Goal: Contribute content

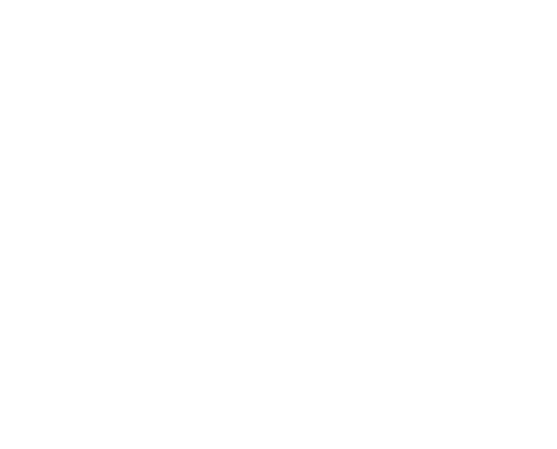
click at [305, 0] on html at bounding box center [278, 0] width 557 height 0
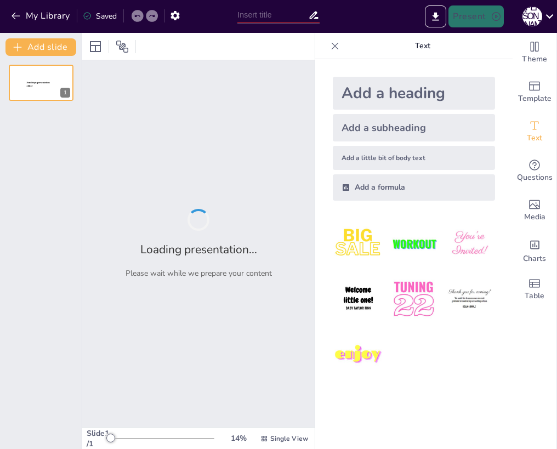
type input "Погружаемся в Байкал: Факты и Загадки"
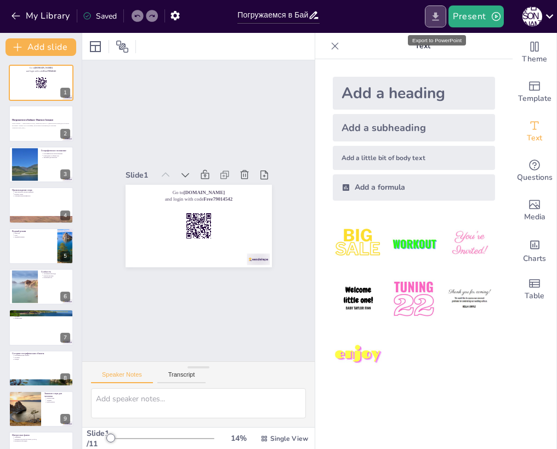
click at [437, 12] on icon "Export to PowerPoint" at bounding box center [436, 17] width 12 height 12
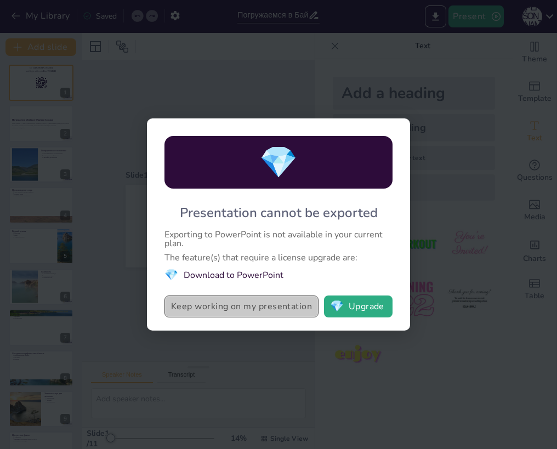
click at [287, 309] on button "Keep working on my presentation" at bounding box center [241, 306] width 154 height 22
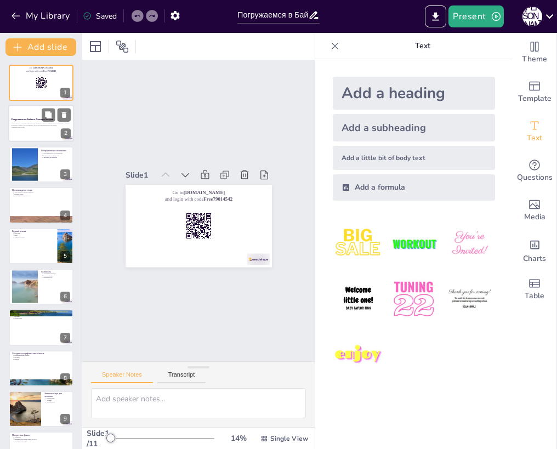
click at [35, 119] on strong "Погружаемся в Байкал: Факты и Загадки" at bounding box center [33, 119] width 42 height 2
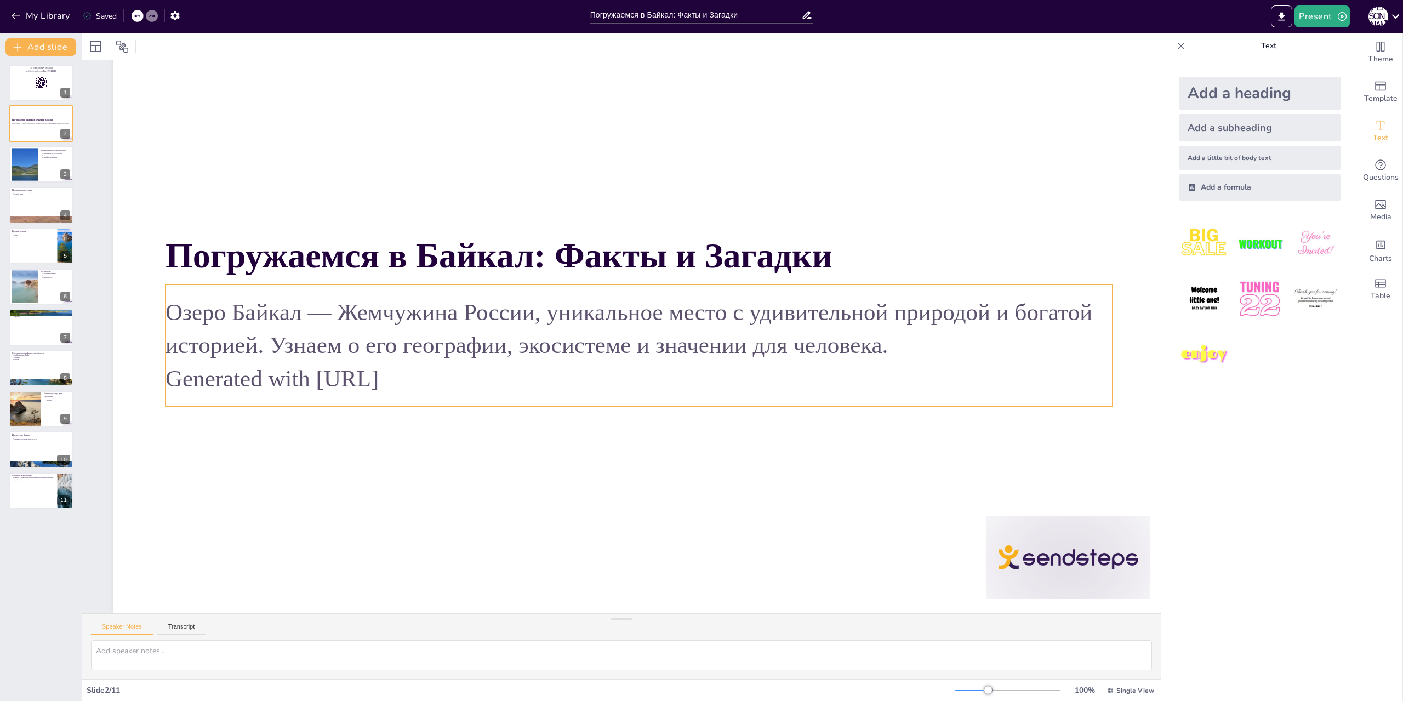
scroll to position [23, 0]
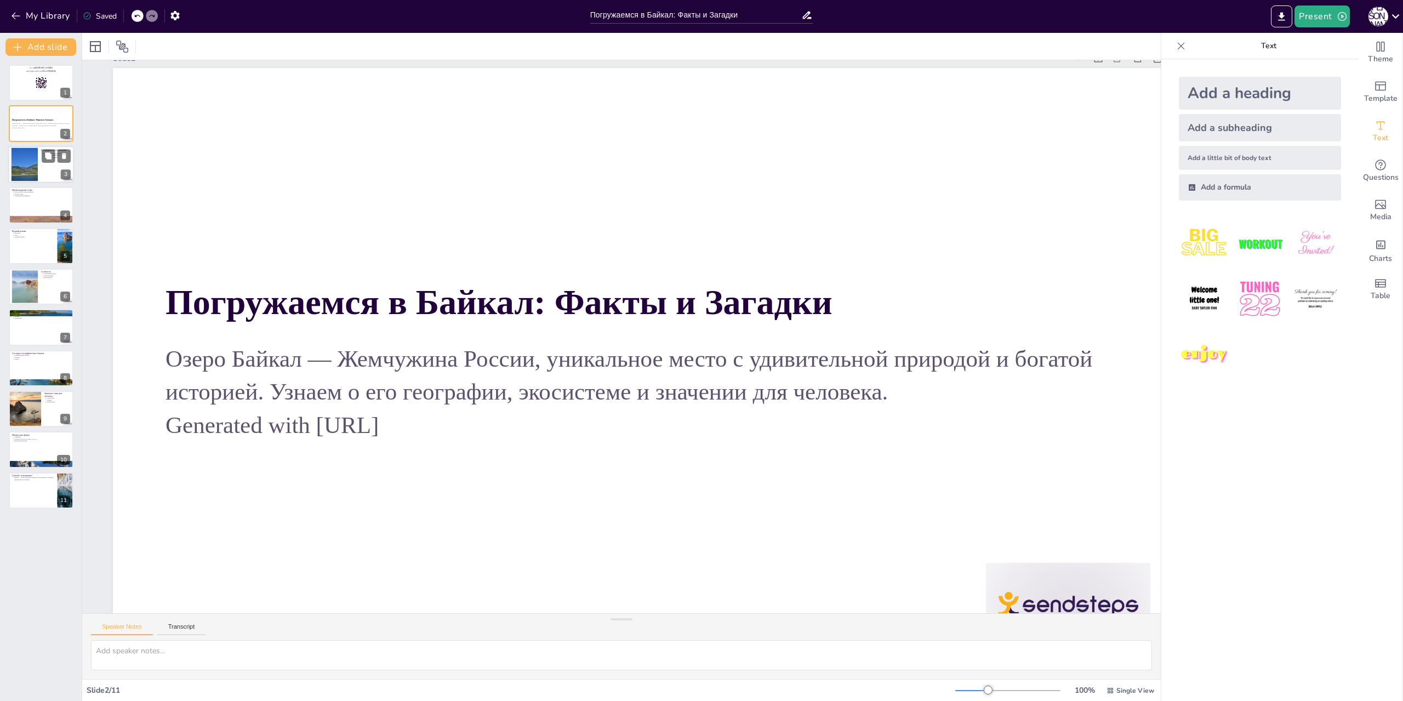
click at [42, 164] on div at bounding box center [41, 164] width 66 height 37
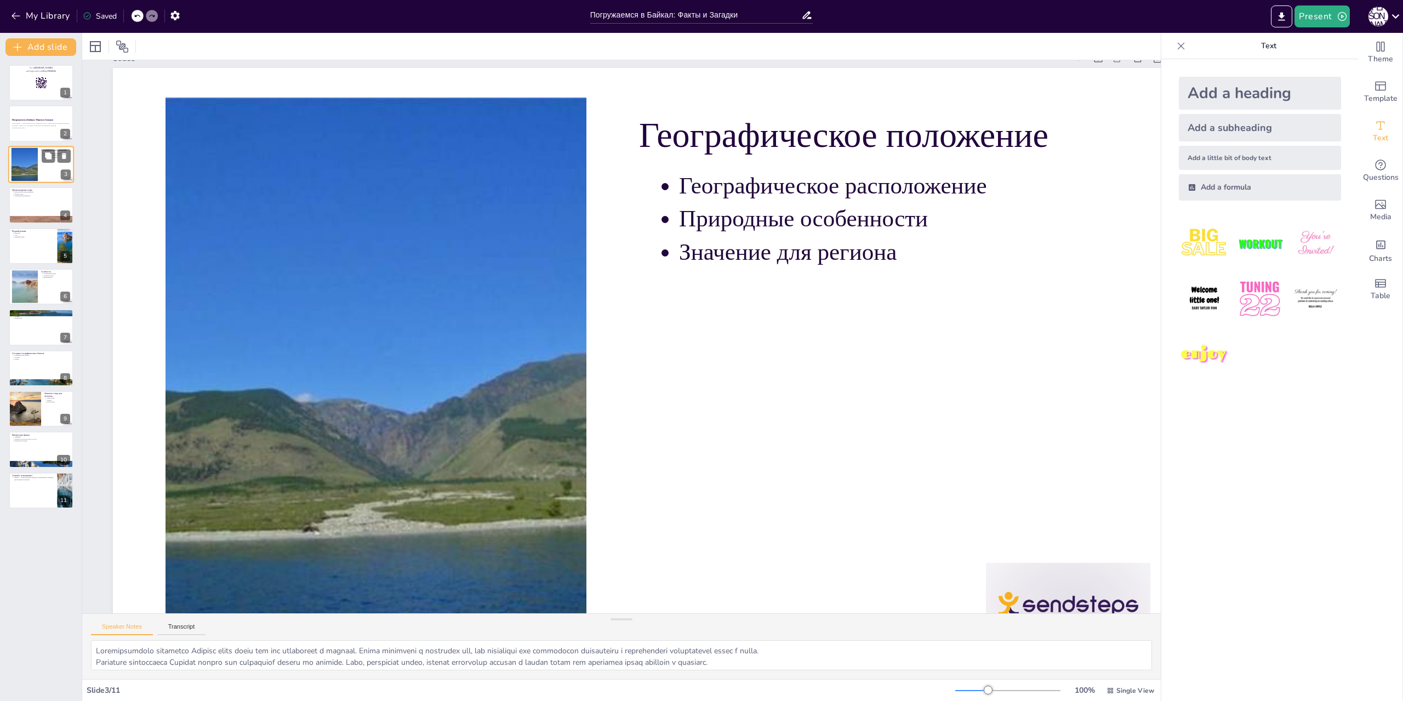
scroll to position [0, 0]
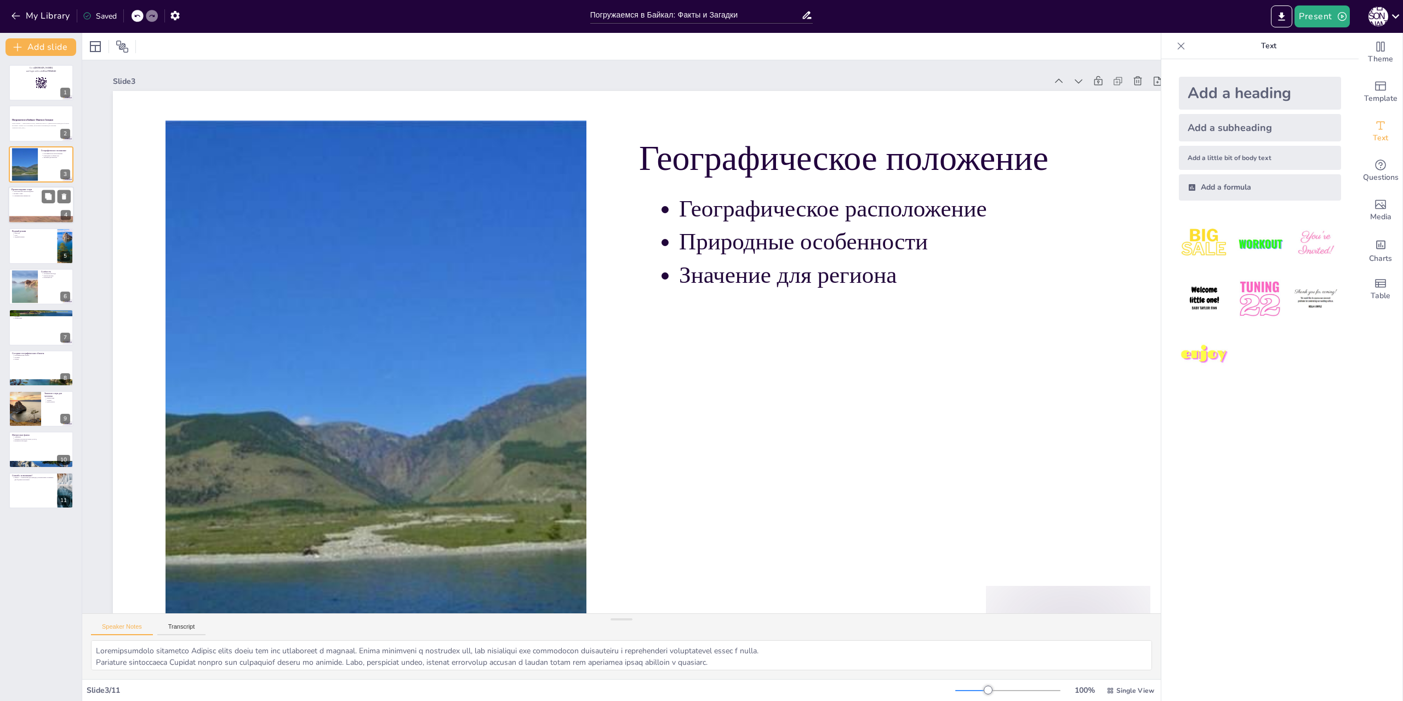
click at [33, 197] on p "Сейсмическая активность" at bounding box center [42, 196] width 57 height 2
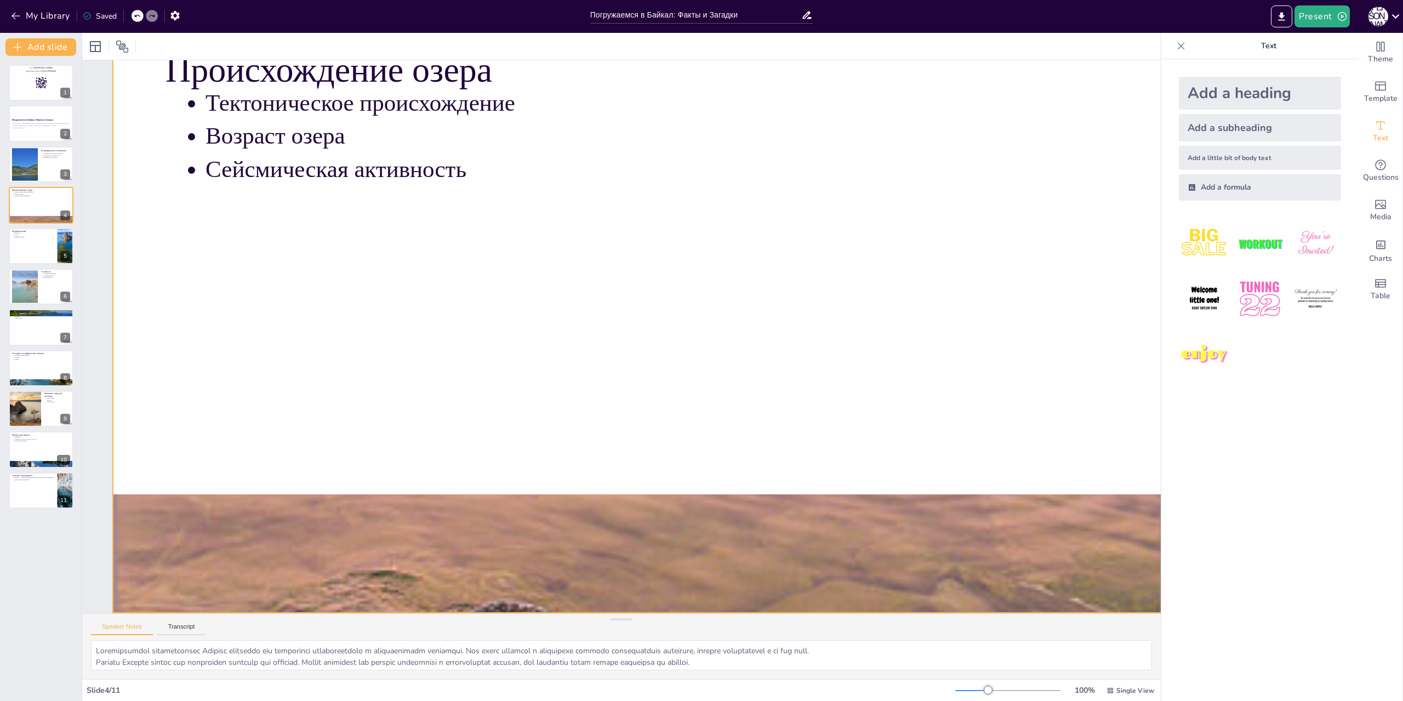
scroll to position [78, 0]
click at [27, 249] on div at bounding box center [41, 245] width 66 height 37
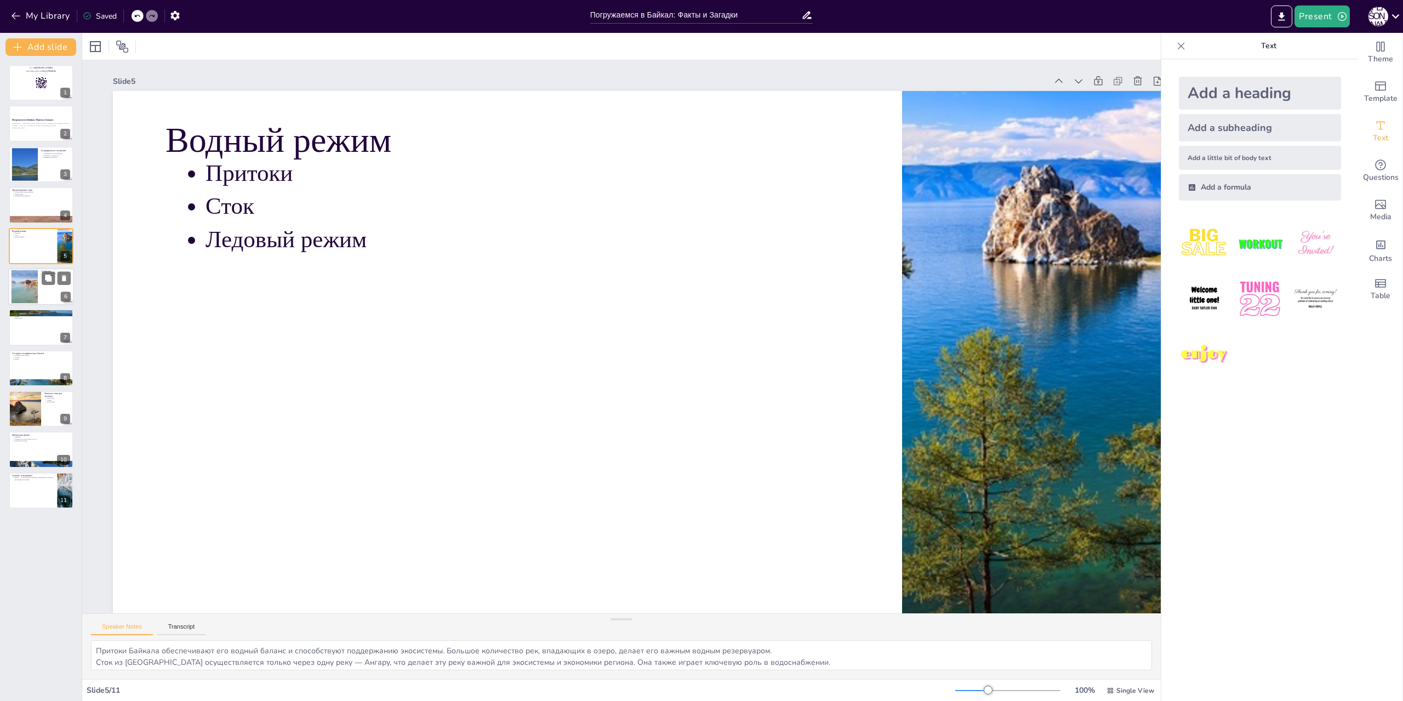
click at [38, 289] on div at bounding box center [41, 286] width 66 height 37
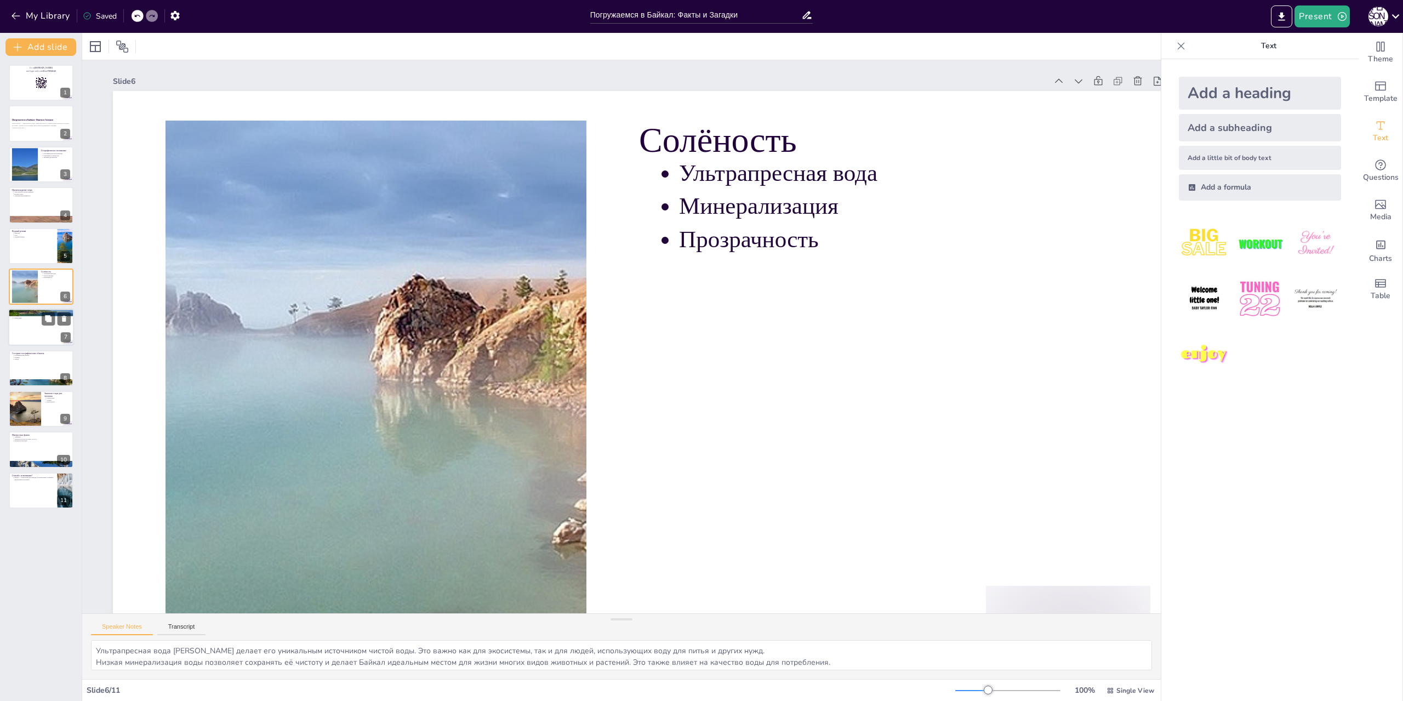
click at [32, 331] on div at bounding box center [41, 327] width 66 height 37
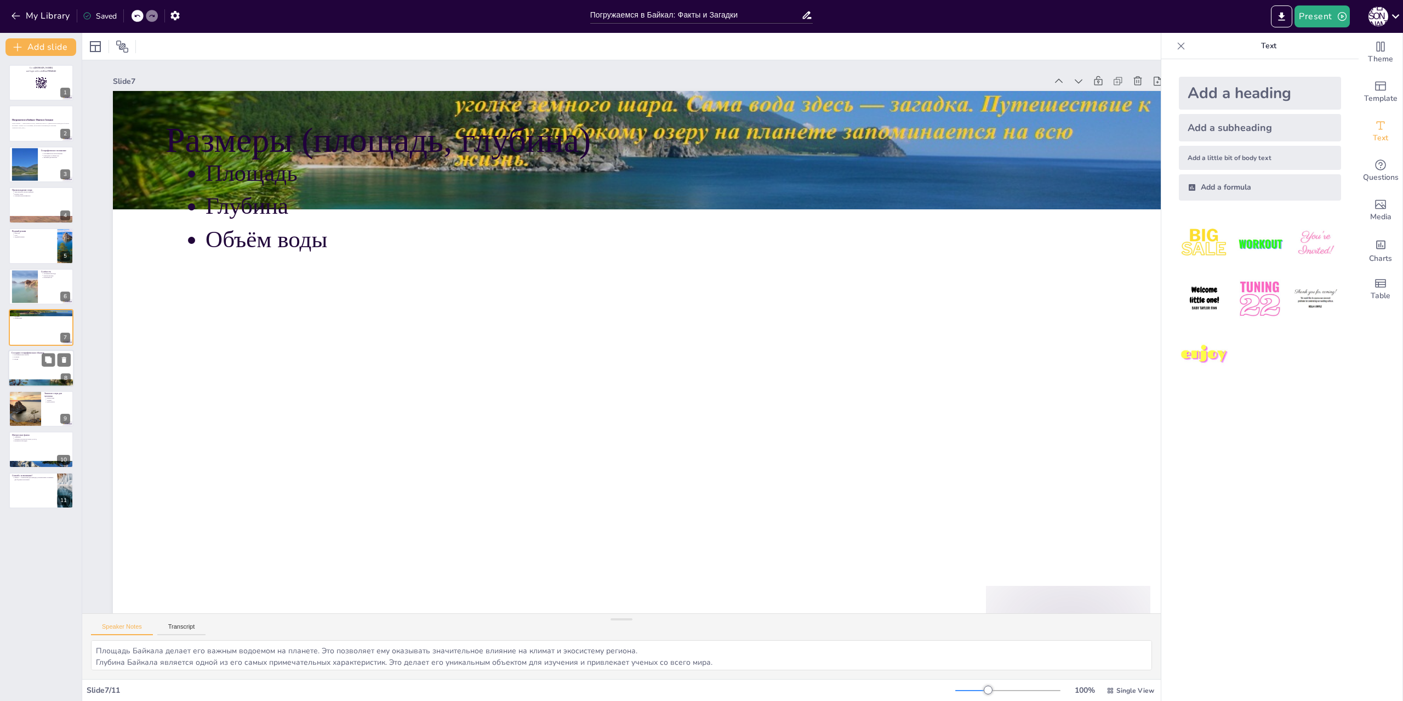
click at [34, 366] on div at bounding box center [41, 368] width 66 height 37
type textarea "Географические хребты вокруг Байкала формируют его уникальный климат и экосисте…"
